Goal: Transaction & Acquisition: Subscribe to service/newsletter

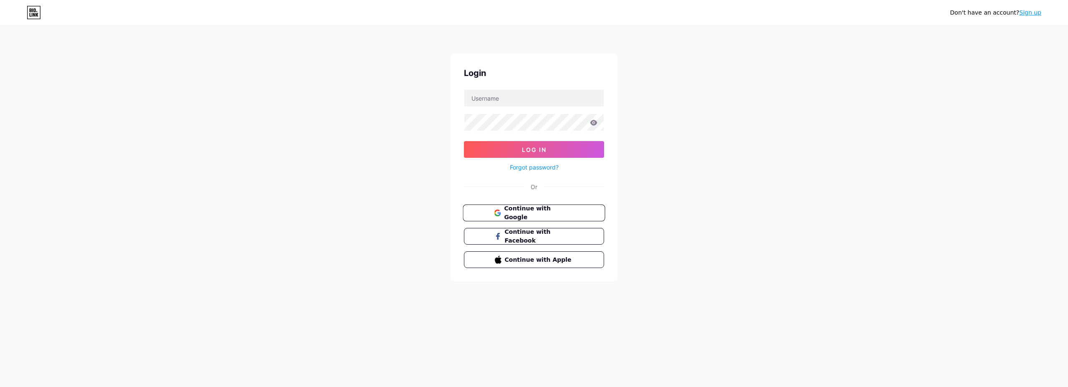
click at [536, 211] on span "Continue with Google" at bounding box center [539, 213] width 70 height 18
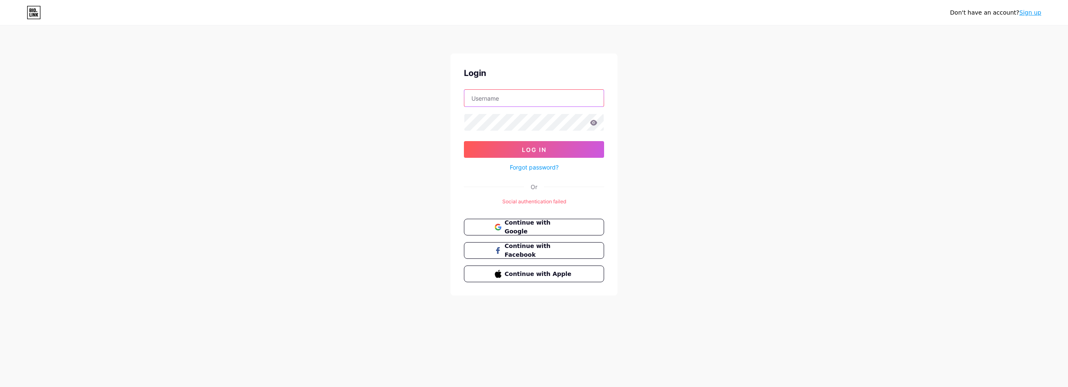
click at [516, 100] on input "text" at bounding box center [533, 98] width 139 height 17
click at [514, 101] on input "text" at bounding box center [533, 98] width 139 height 17
click at [504, 227] on span "Continue with Google" at bounding box center [539, 227] width 70 height 18
click at [503, 225] on span "Continue with Google" at bounding box center [534, 227] width 80 height 18
click at [545, 107] on form "Log In Forgot password?" at bounding box center [534, 130] width 140 height 83
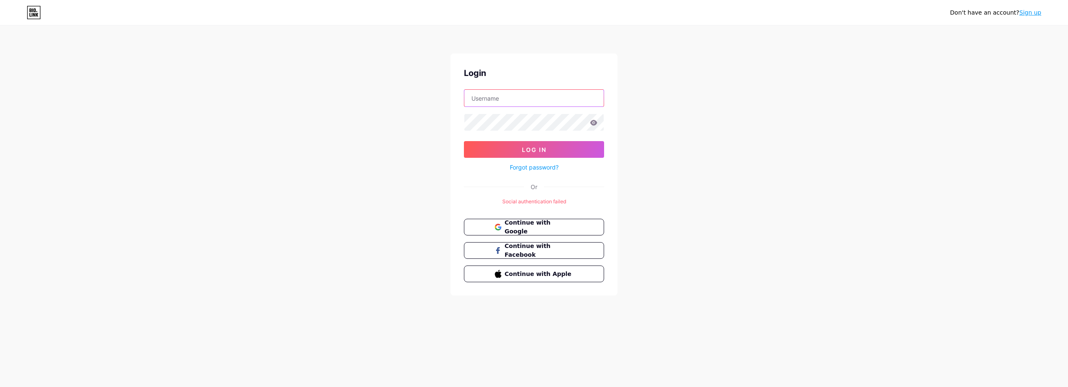
click at [545, 95] on input "text" at bounding box center [533, 98] width 139 height 17
type input "petterson_sorriso@hotmail.com"
click at [528, 147] on span "Log In" at bounding box center [534, 149] width 25 height 7
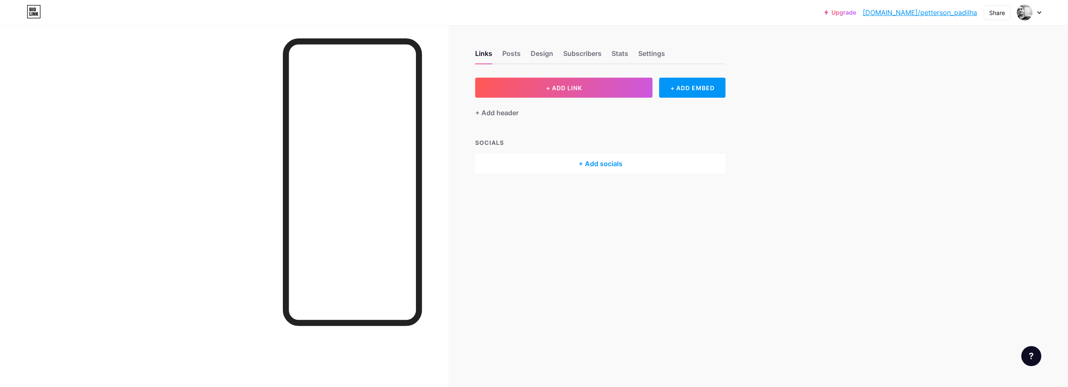
click at [856, 13] on link "Upgrade" at bounding box center [840, 12] width 32 height 7
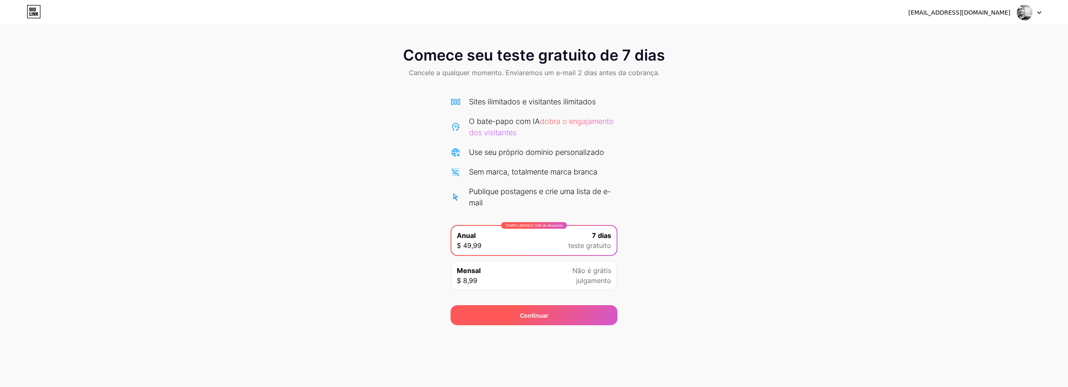
click at [531, 316] on font "Continuar" at bounding box center [534, 315] width 29 height 7
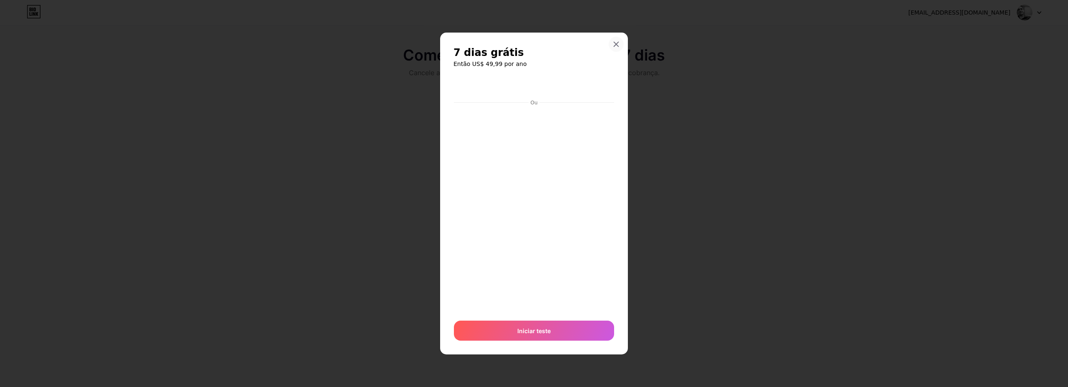
click at [619, 43] on icon at bounding box center [616, 44] width 7 height 7
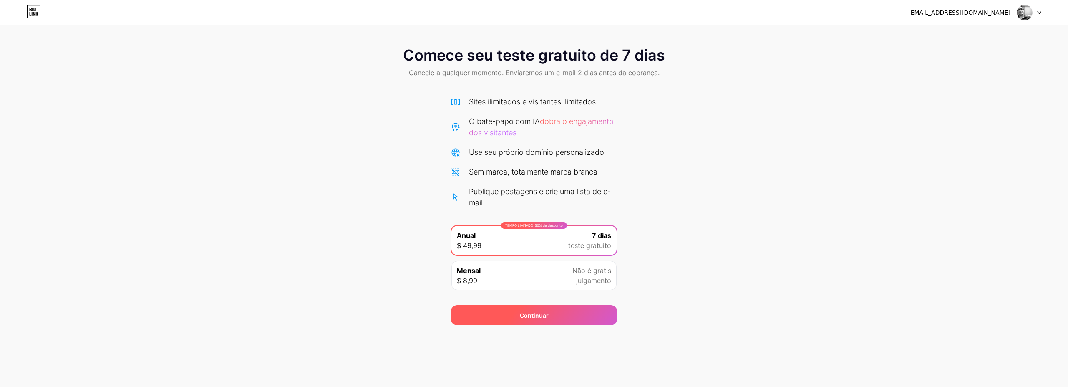
click at [529, 318] on font "Continuar" at bounding box center [534, 315] width 29 height 7
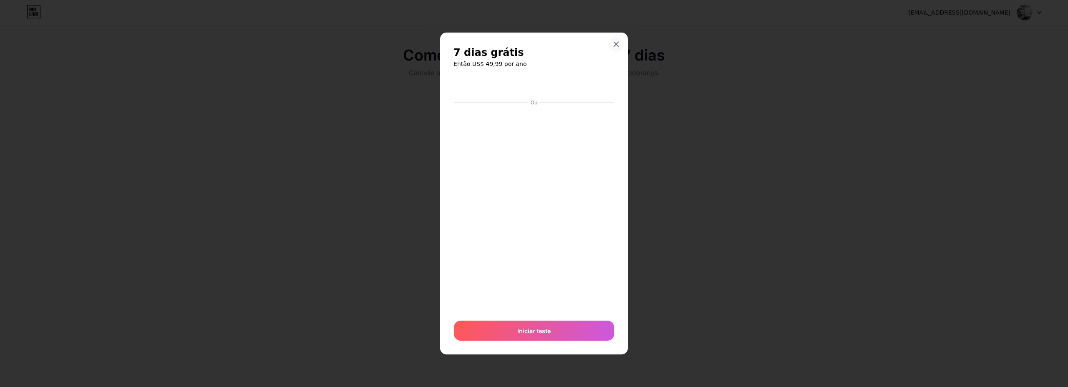
click at [619, 44] on icon at bounding box center [616, 44] width 7 height 7
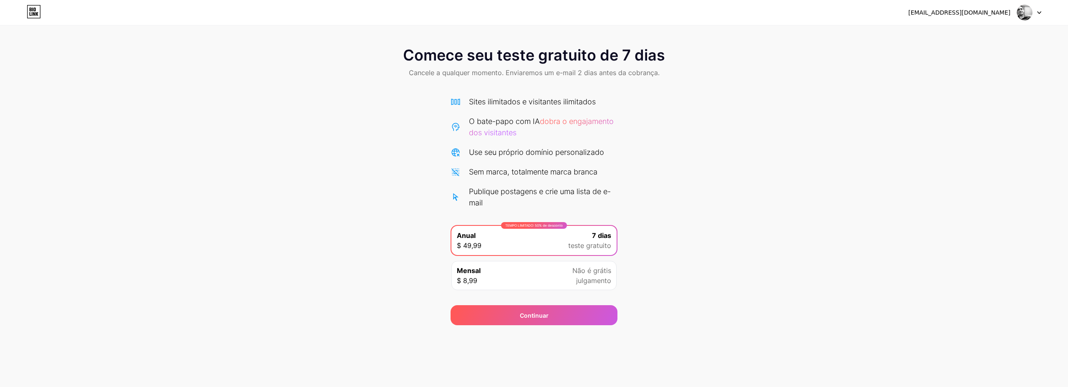
click at [563, 270] on div "Mensal $ 8,99 Não é grátis julgamento" at bounding box center [533, 275] width 165 height 29
click at [563, 244] on div "TEMPO LIMITADO: 50% de desconto Anual $ 49,99 7 dias teste gratuito" at bounding box center [533, 240] width 165 height 29
click at [551, 284] on div "Mensal $ 8,99 Não é grátis julgamento" at bounding box center [533, 275] width 165 height 29
click at [568, 251] on div "TEMPO LIMITADO: 50% de desconto Anual $ 49,99 7 dias teste gratuito" at bounding box center [533, 240] width 165 height 29
